Goal: Task Accomplishment & Management: Complete application form

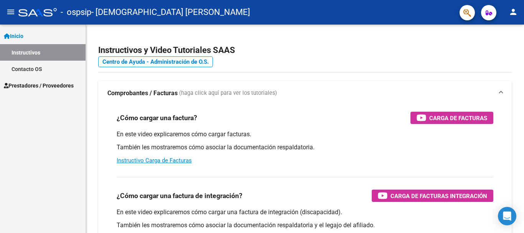
click at [29, 88] on span "Prestadores / Proveedores" at bounding box center [39, 85] width 70 height 8
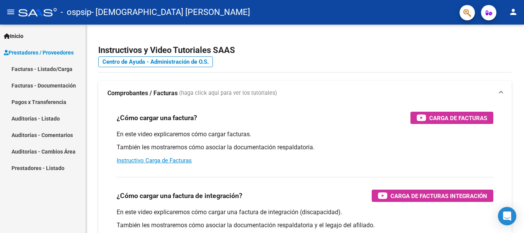
click at [36, 72] on link "Facturas - Listado/Carga" at bounding box center [43, 69] width 86 height 17
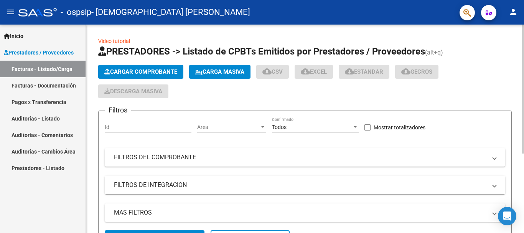
click at [119, 68] on button "Cargar Comprobante" at bounding box center [140, 72] width 85 height 14
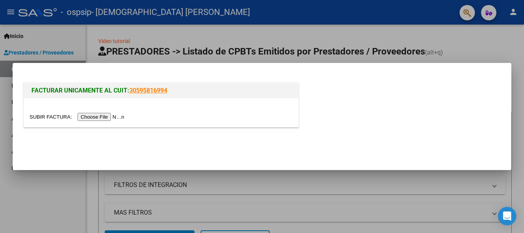
click at [100, 116] on input "file" at bounding box center [78, 117] width 97 height 8
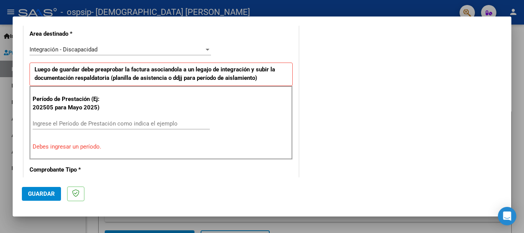
scroll to position [202, 0]
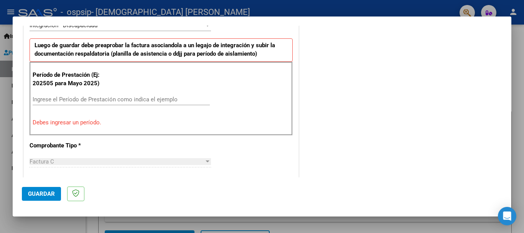
click at [89, 99] on input "Ingrese el Período de Prestación como indica el ejemplo" at bounding box center [121, 99] width 177 height 7
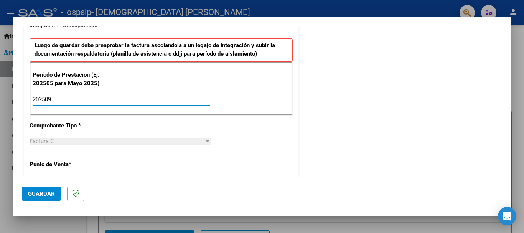
type input "202509"
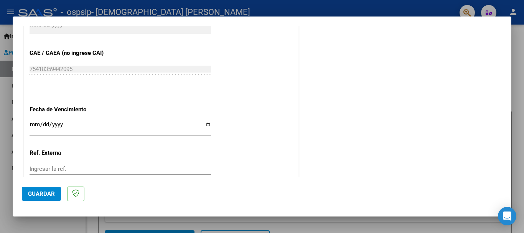
scroll to position [524, 0]
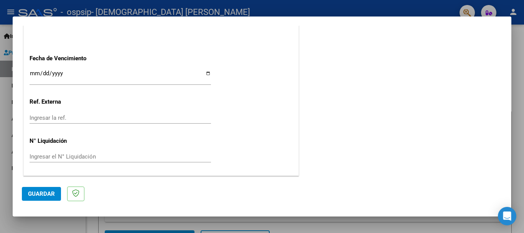
click at [47, 191] on span "Guardar" at bounding box center [41, 193] width 27 height 7
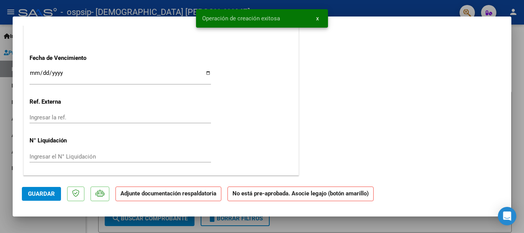
scroll to position [0, 0]
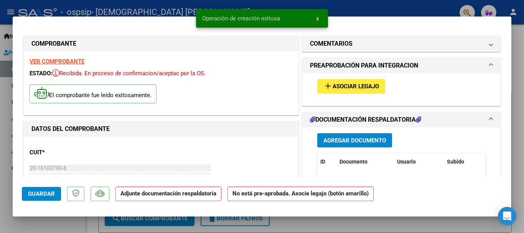
click at [349, 87] on span "Asociar Legajo" at bounding box center [356, 86] width 46 height 7
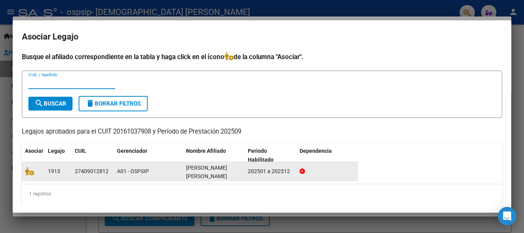
click at [31, 175] on div at bounding box center [33, 171] width 17 height 9
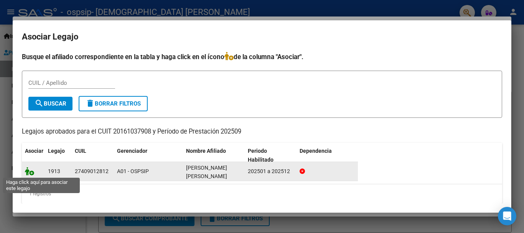
click at [32, 174] on icon at bounding box center [29, 171] width 9 height 8
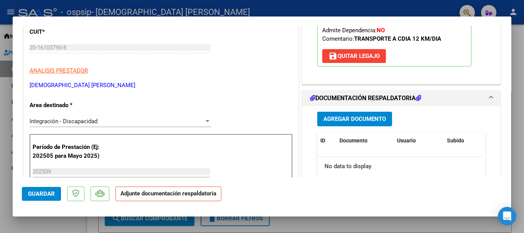
scroll to position [185, 0]
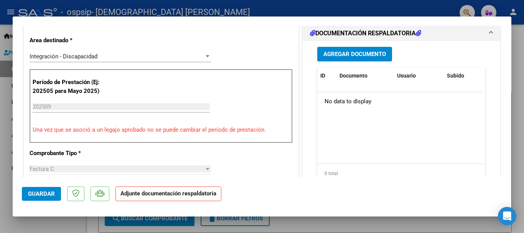
click at [327, 58] on span "Agregar Documento" at bounding box center [355, 54] width 63 height 7
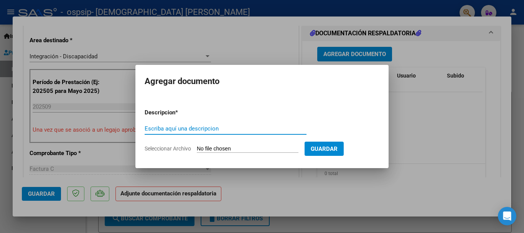
click at [261, 124] on div "Escriba aquí una descripcion" at bounding box center [226, 129] width 162 height 12
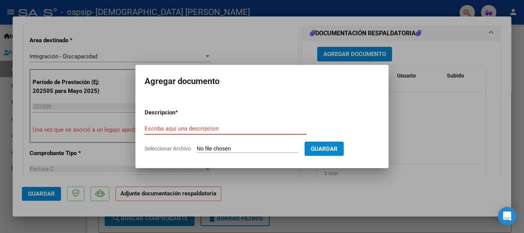
click at [263, 149] on input "Seleccionar Archivo" at bounding box center [248, 148] width 102 height 7
type input "C:\fakepath\20161037908_011_00003_00000410.pdf"
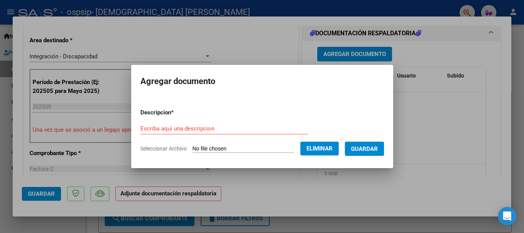
click at [176, 129] on input "Escriba aquí una descripcion" at bounding box center [224, 128] width 168 height 7
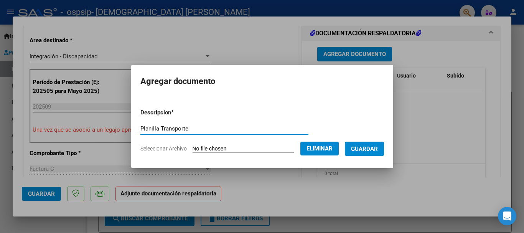
type input "Planilla Transporte"
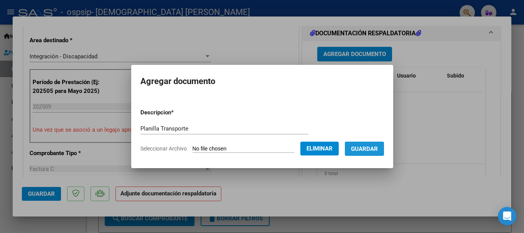
click at [365, 147] on span "Guardar" at bounding box center [364, 148] width 27 height 7
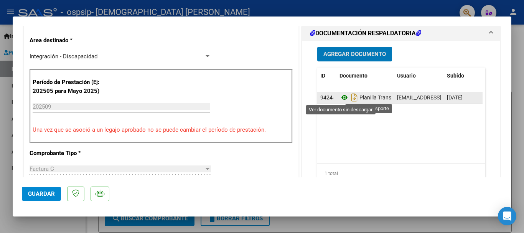
click at [341, 99] on icon at bounding box center [345, 97] width 10 height 9
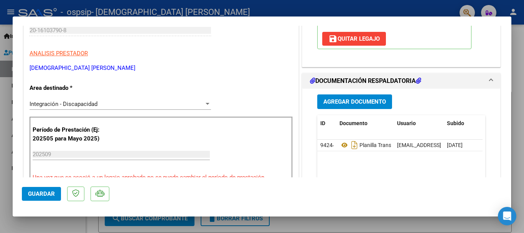
scroll to position [164, 0]
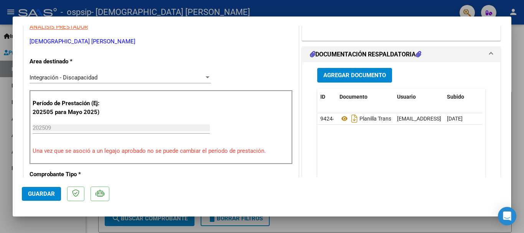
drag, startPoint x: 443, startPoint y: 116, endPoint x: 483, endPoint y: 139, distance: 45.6
click at [483, 139] on div "Agregar Documento ID Documento Usuario Subido Acción 94244 Planilla Transporte …" at bounding box center [402, 138] width 180 height 153
click at [352, 76] on span "Agregar Documento" at bounding box center [355, 75] width 63 height 7
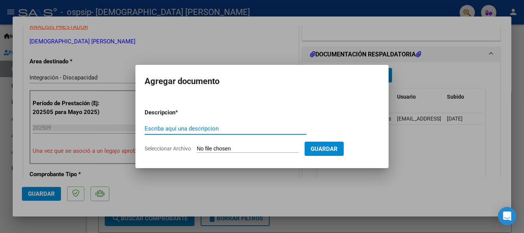
click at [459, 126] on div at bounding box center [262, 116] width 524 height 233
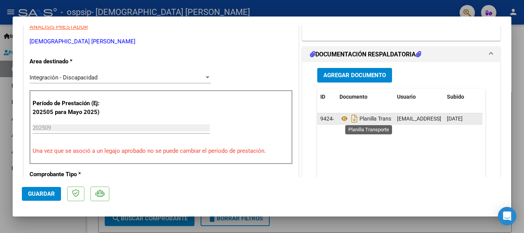
drag, startPoint x: 453, startPoint y: 115, endPoint x: 363, endPoint y: 117, distance: 89.1
click at [363, 117] on div "94244 Planilla Transporte [EMAIL_ADDRESS][DOMAIN_NAME] - [PERSON_NAME] [DATE]" at bounding box center [418, 119] width 203 height 12
drag, startPoint x: 332, startPoint y: 118, endPoint x: 317, endPoint y: 120, distance: 15.1
click at [317, 120] on datatable-body-cell "94244" at bounding box center [326, 118] width 19 height 11
click at [324, 120] on span "94244" at bounding box center [327, 119] width 15 height 6
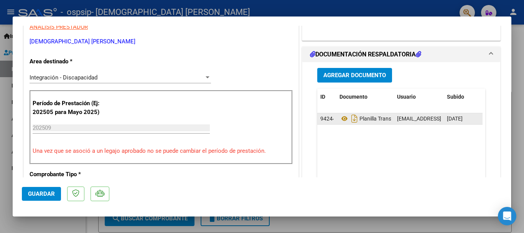
click at [324, 120] on span "94244" at bounding box center [327, 119] width 15 height 6
click at [327, 119] on span "94244" at bounding box center [327, 119] width 15 height 6
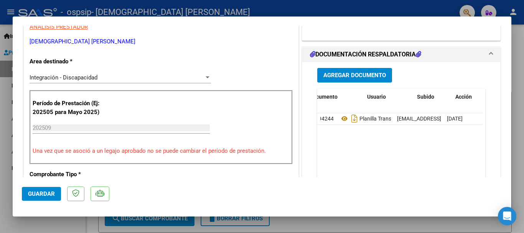
scroll to position [0, 38]
drag, startPoint x: 327, startPoint y: 119, endPoint x: 485, endPoint y: 114, distance: 157.5
click at [485, 114] on div "Agregar Documento ID Documento Usuario Subido Acción 94244 Planilla Transporte …" at bounding box center [402, 138] width 180 height 153
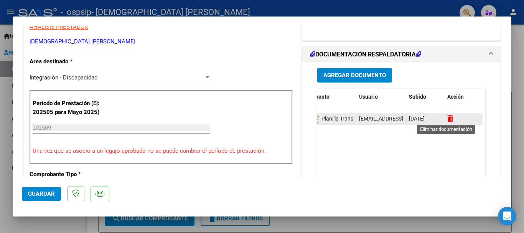
click at [448, 115] on icon at bounding box center [451, 118] width 6 height 7
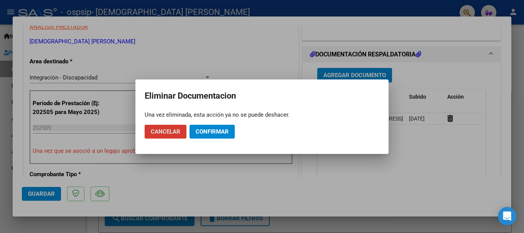
click at [211, 132] on span "Confirmar" at bounding box center [212, 131] width 33 height 7
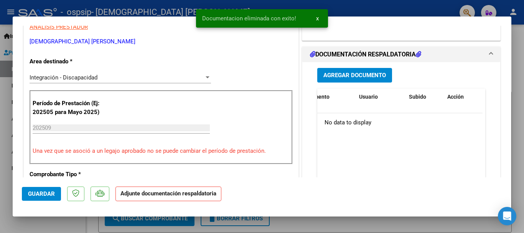
scroll to position [0, 0]
click at [332, 78] on span "Agregar Documento" at bounding box center [355, 75] width 63 height 7
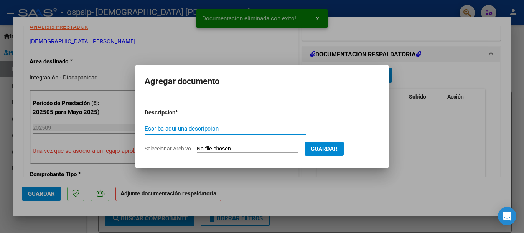
click at [162, 126] on input "Escriba aquí una descripcion" at bounding box center [226, 128] width 162 height 7
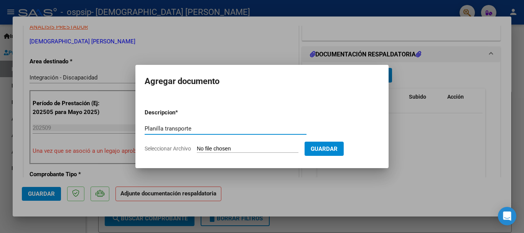
type input "Planilla transporte"
click at [222, 146] on input "Seleccionar Archivo" at bounding box center [248, 148] width 102 height 7
type input "C:\fakepath\[PERSON_NAME] [DATE].pdf"
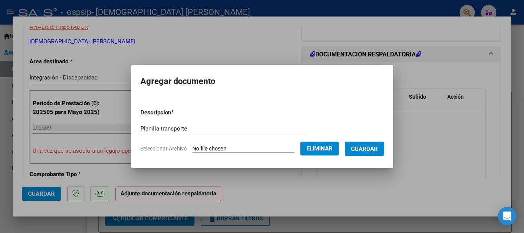
click at [372, 150] on span "Guardar" at bounding box center [364, 148] width 27 height 7
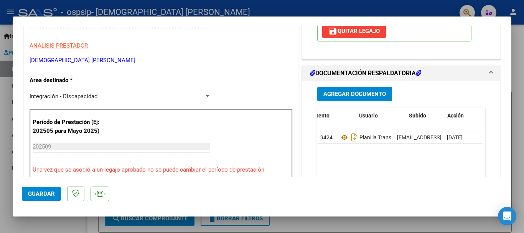
scroll to position [144, 0]
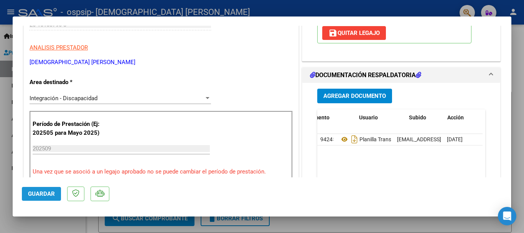
click at [35, 191] on span "Guardar" at bounding box center [41, 193] width 27 height 7
